Goal: Task Accomplishment & Management: Manage account settings

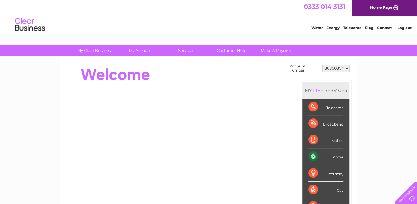
click at [347, 68] on select "30300854" at bounding box center [335, 68] width 27 height 7
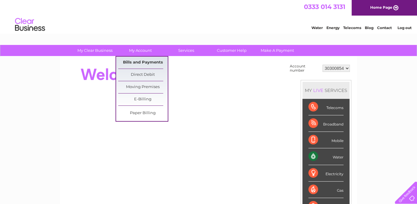
click at [150, 58] on link "Bills and Payments" at bounding box center [142, 63] width 49 height 12
click at [141, 61] on link "Bills and Payments" at bounding box center [142, 63] width 49 height 12
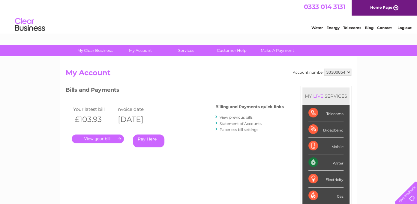
click at [103, 138] on link "." at bounding box center [98, 139] width 52 height 9
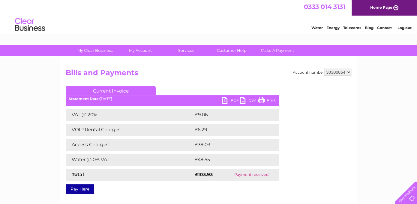
scroll to position [30, 0]
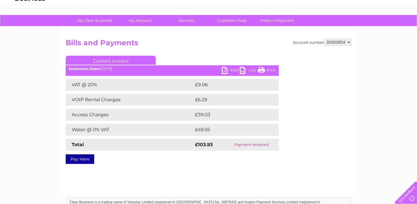
click at [123, 61] on link "Current Invoice" at bounding box center [111, 60] width 90 height 9
click at [233, 69] on link "PDF" at bounding box center [230, 71] width 18 height 9
